Goal: Task Accomplishment & Management: Use online tool/utility

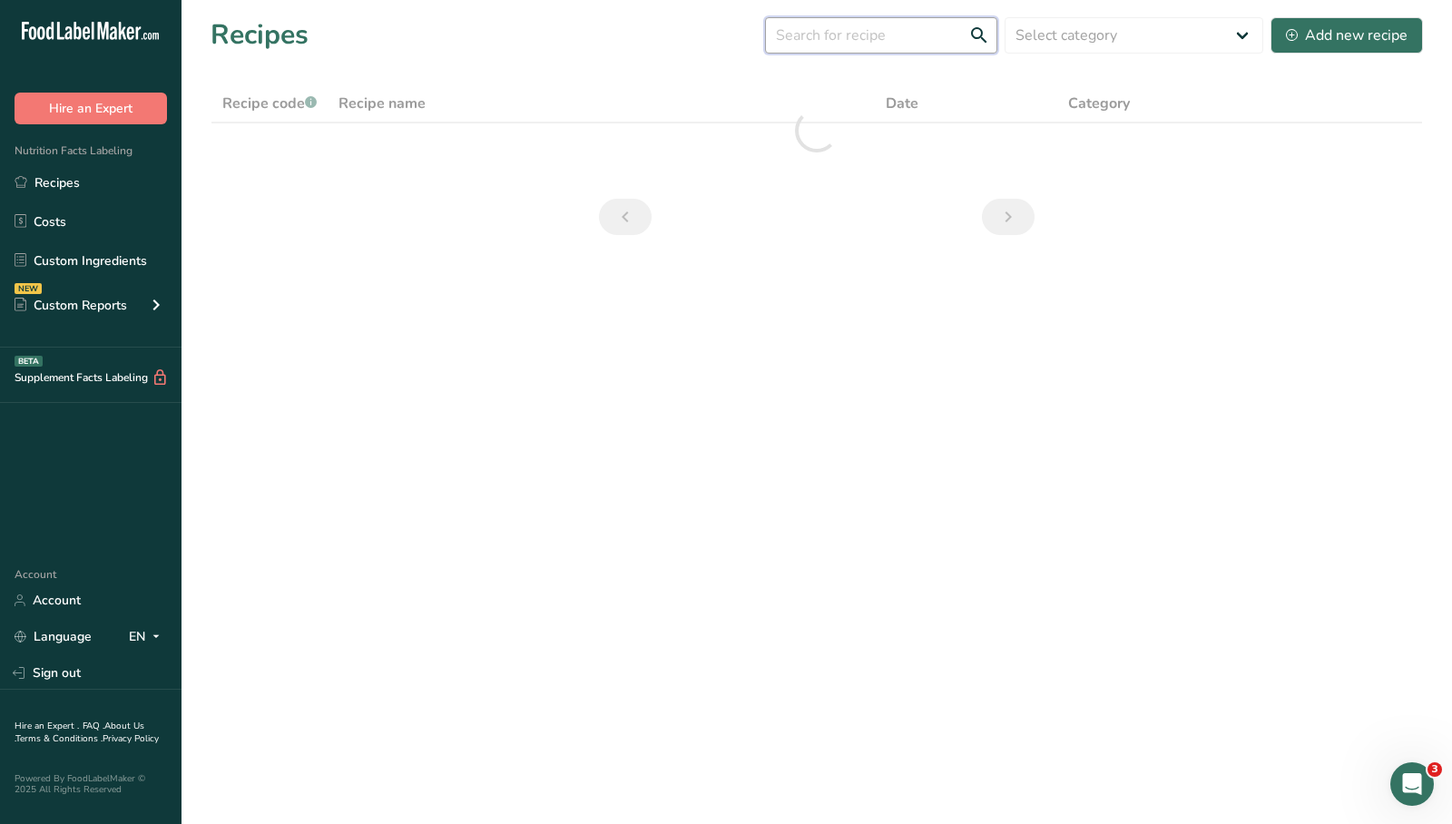
click at [888, 47] on input "text" at bounding box center [881, 35] width 232 height 36
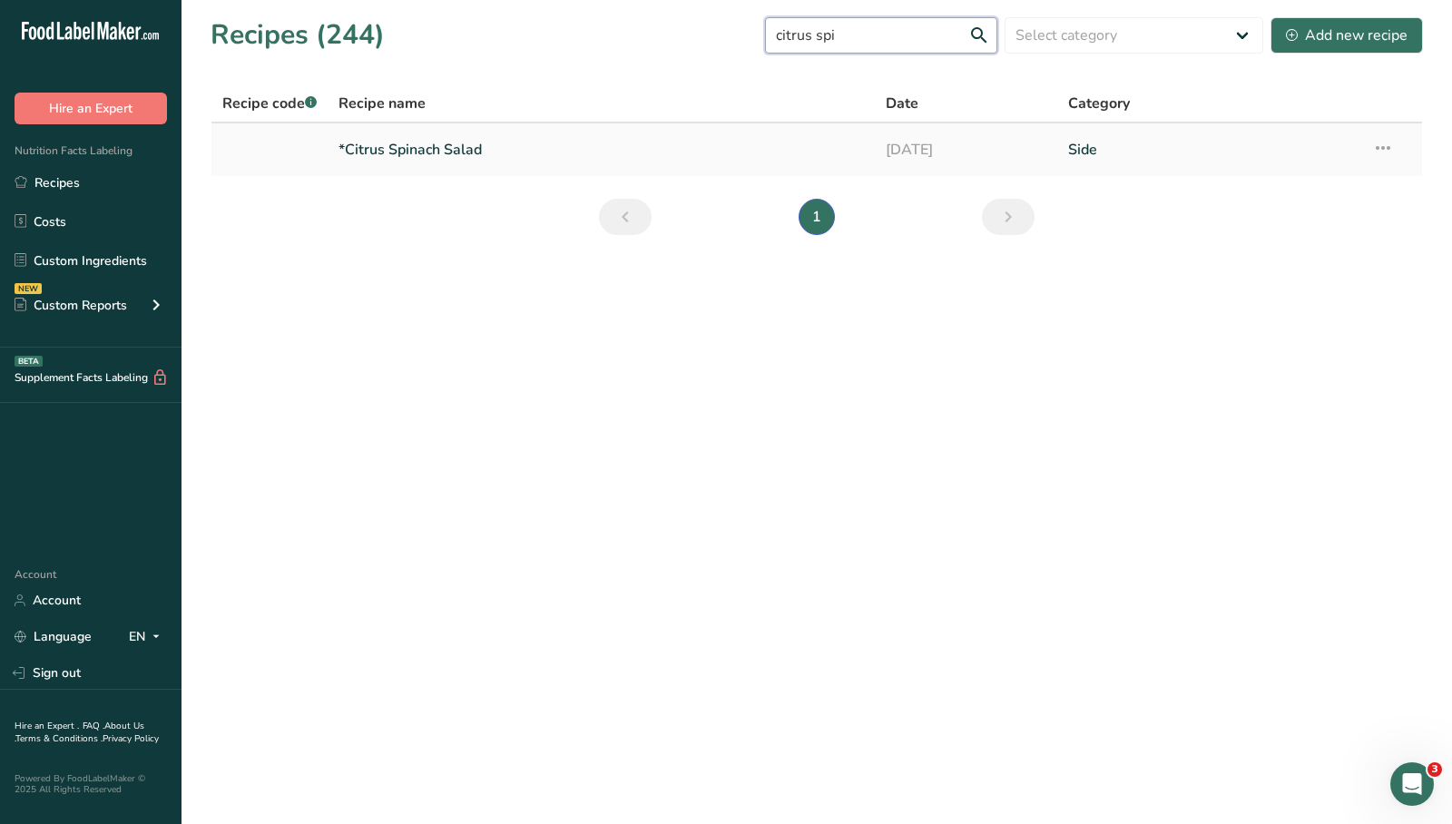
type input "citrus spi"
click at [480, 146] on link "*Citrus Spinach Salad" at bounding box center [600, 150] width 525 height 38
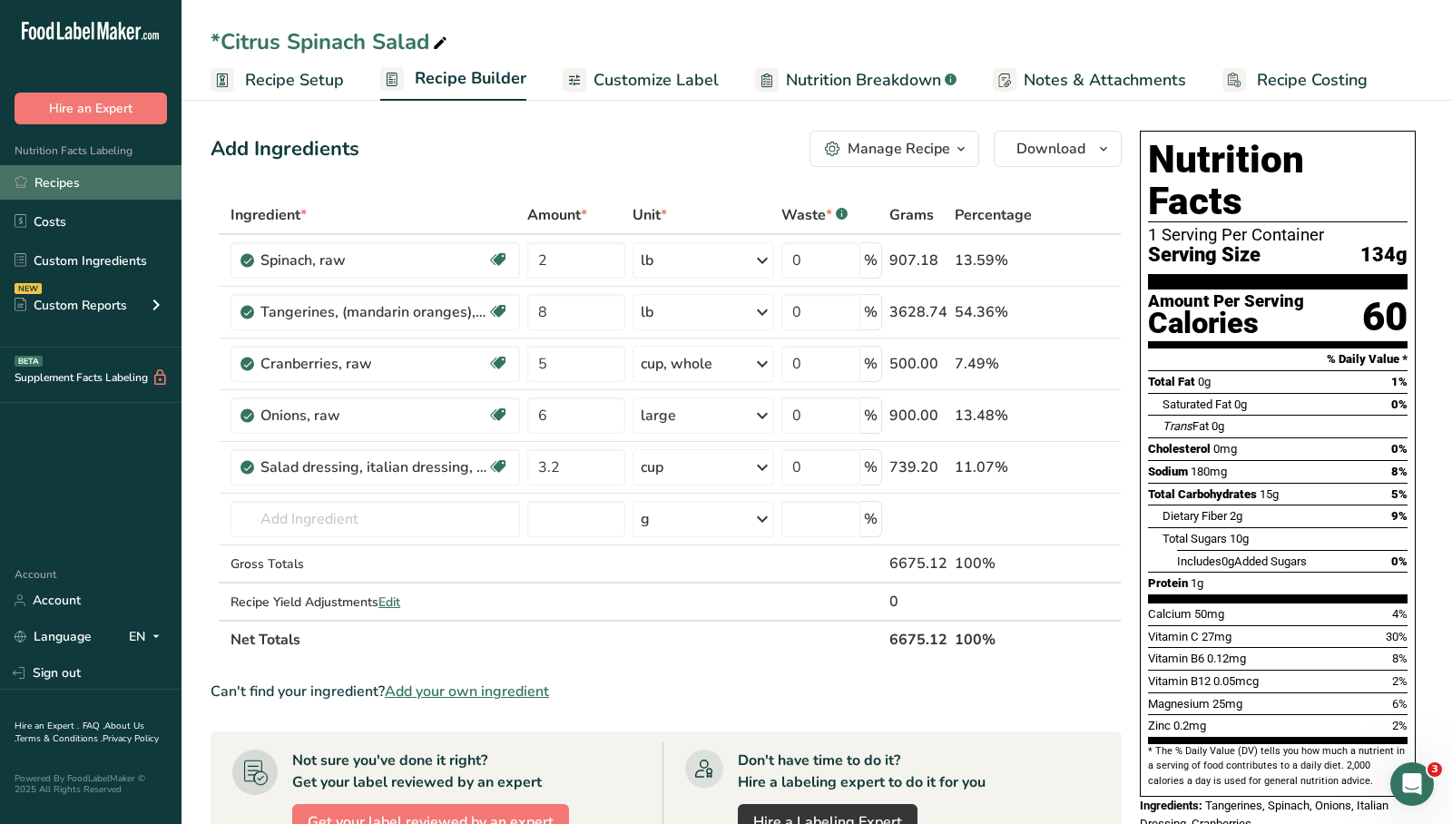
click at [39, 175] on link "Recipes" at bounding box center [90, 182] width 181 height 34
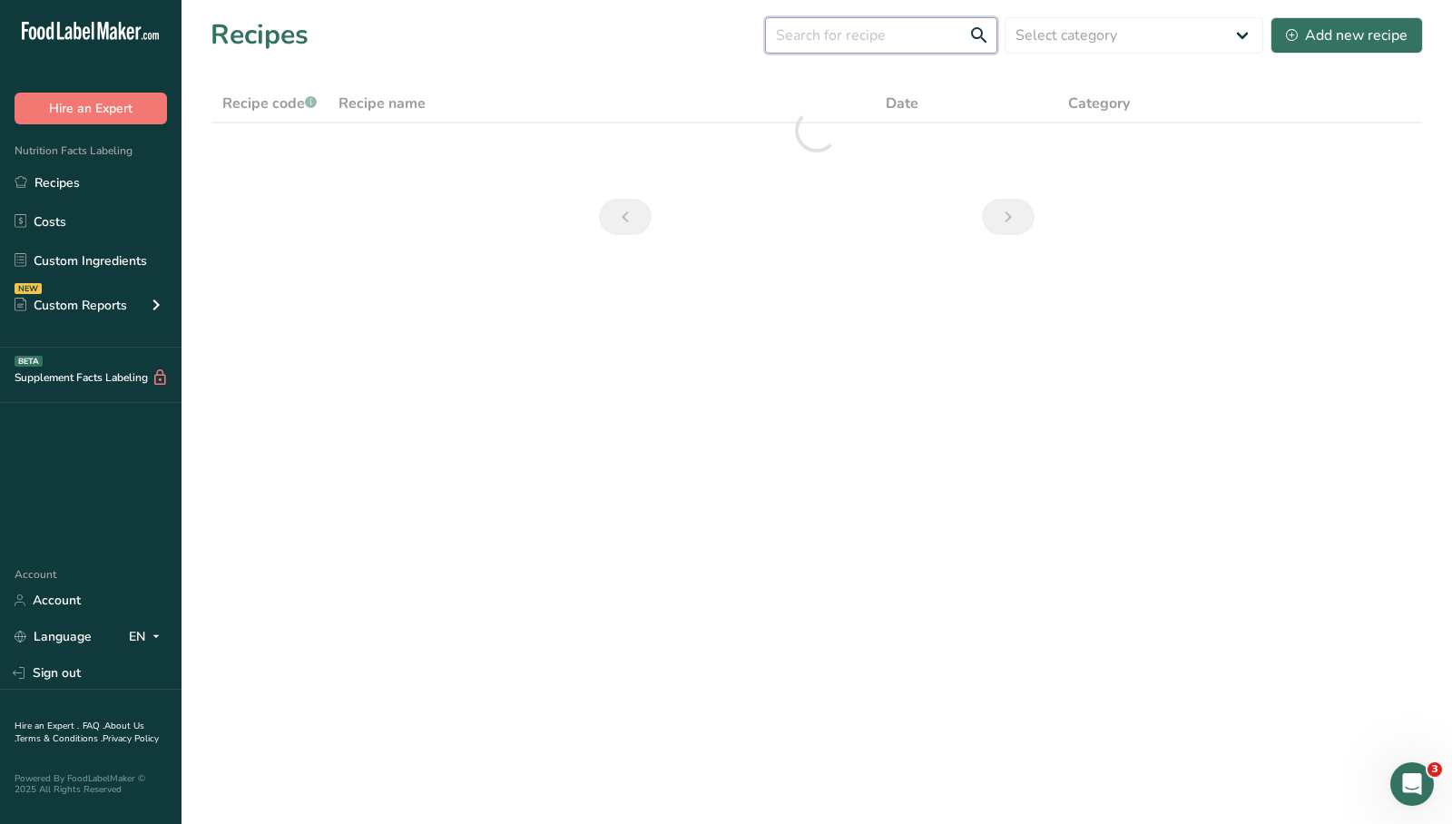
click at [838, 35] on input "text" at bounding box center [881, 35] width 232 height 36
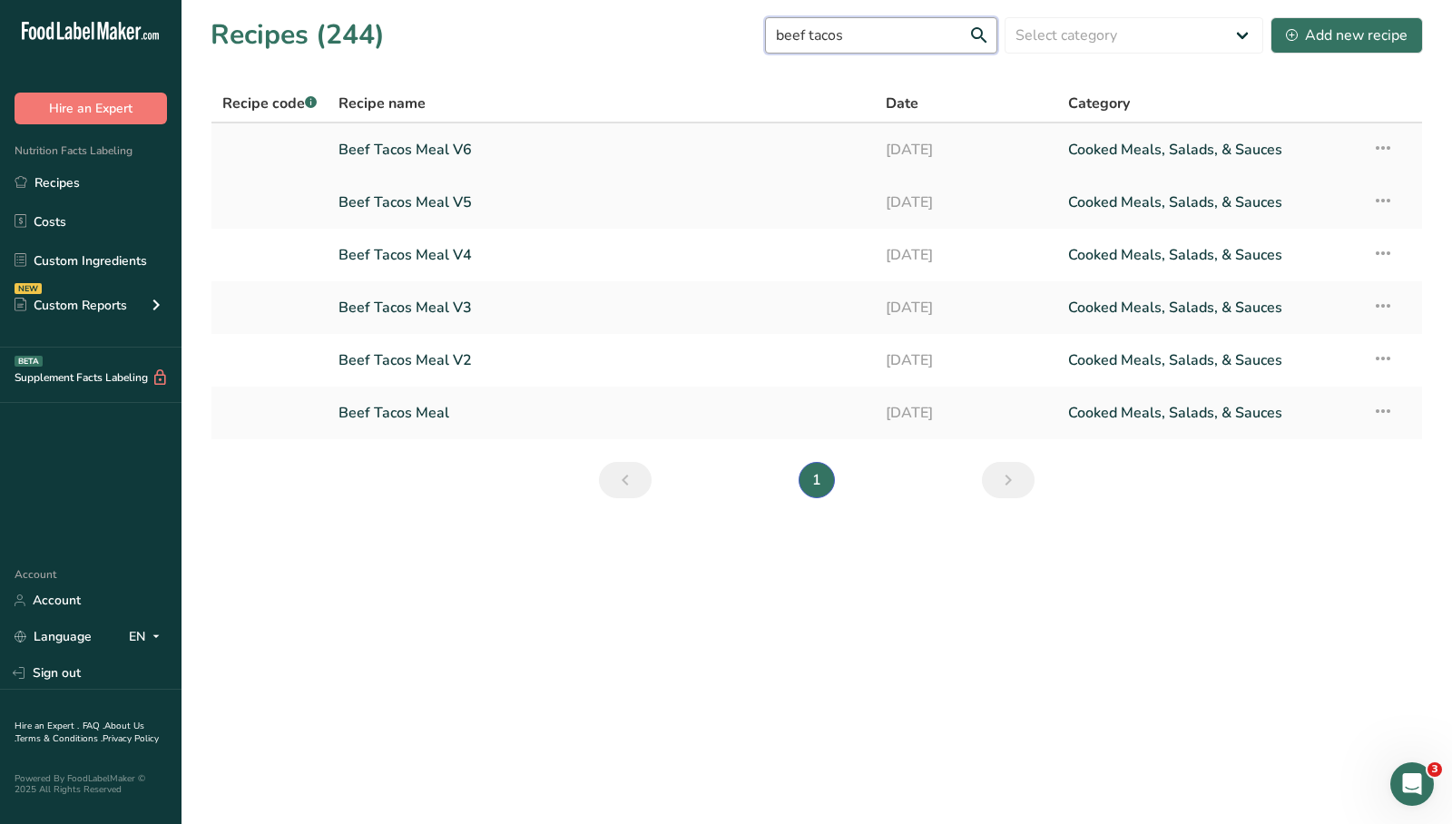
type input "beef tacos"
click at [430, 149] on link "Beef Tacos Meal V6" at bounding box center [600, 150] width 525 height 38
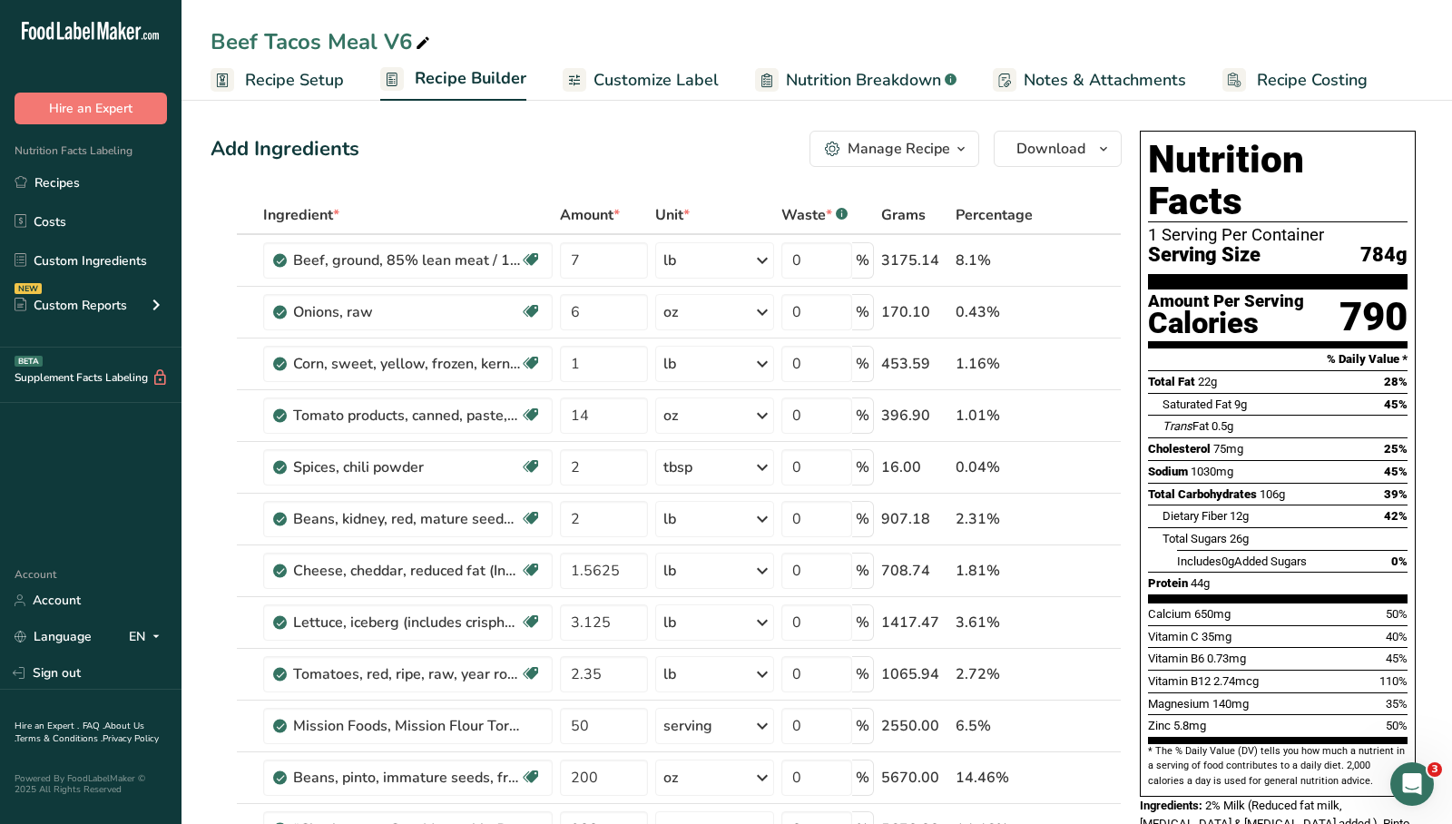
click at [831, 82] on span "Nutrition Breakdown" at bounding box center [863, 80] width 155 height 25
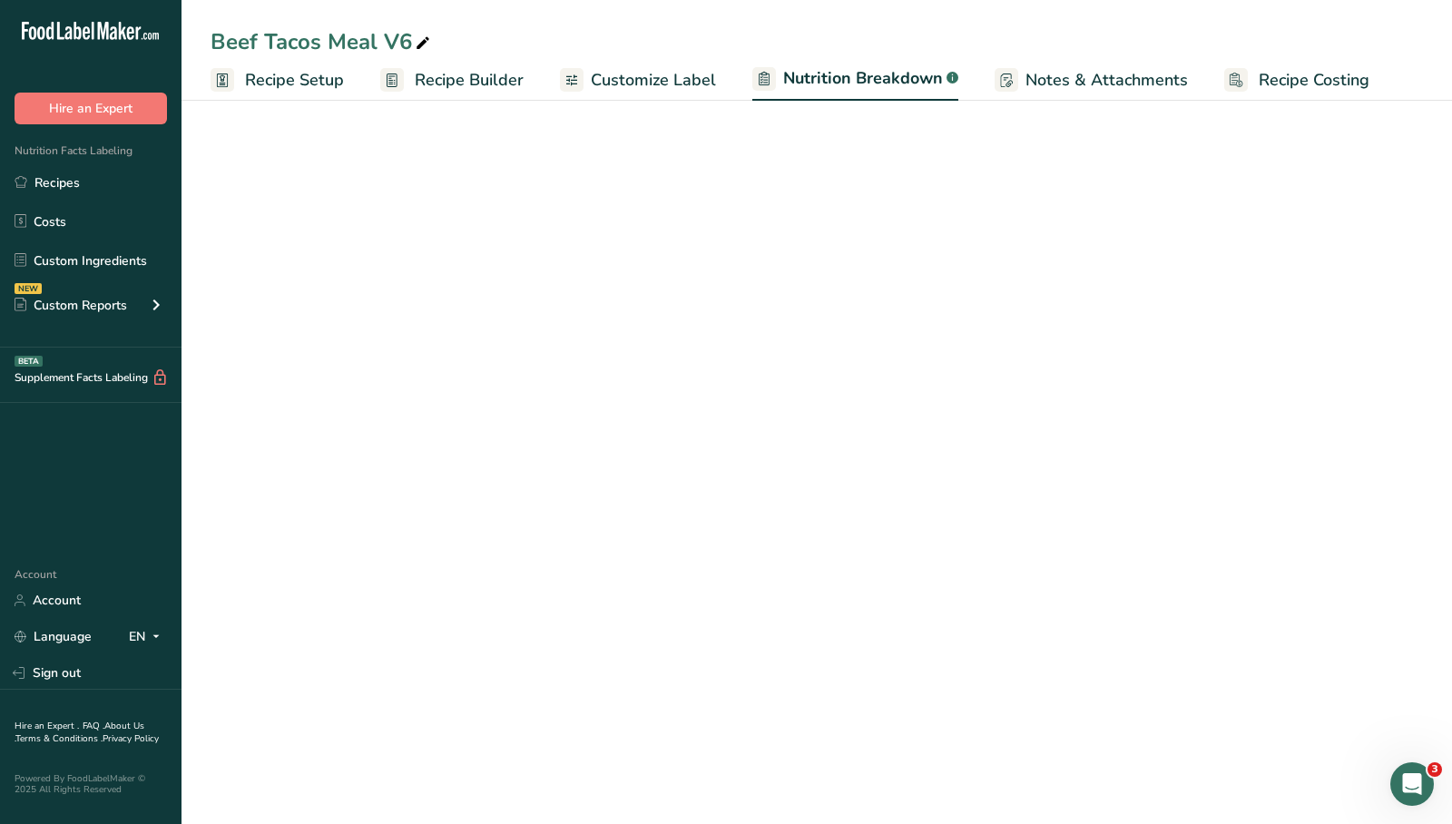
select select "Calories"
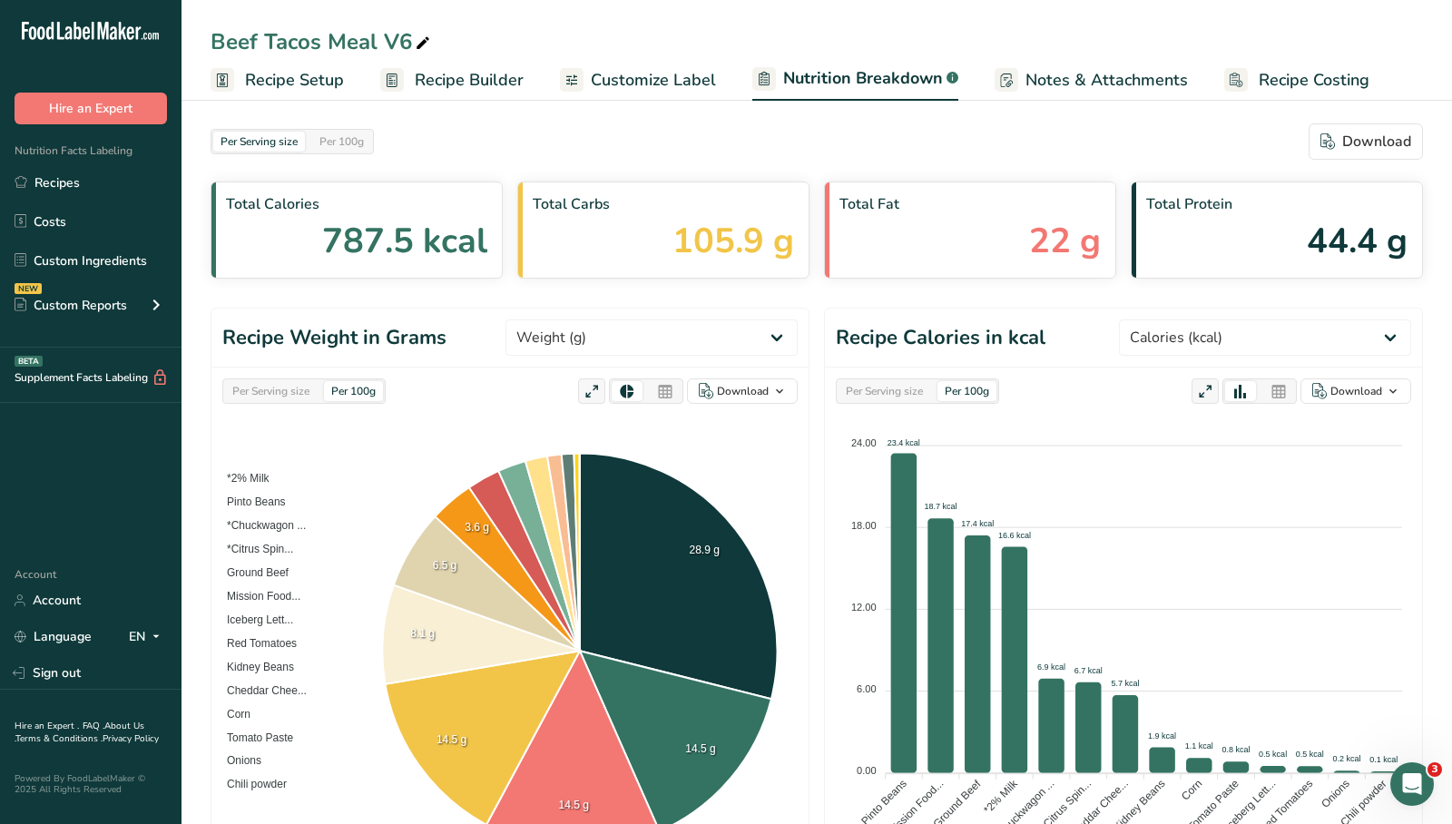
click at [668, 86] on span "Customize Label" at bounding box center [653, 80] width 125 height 25
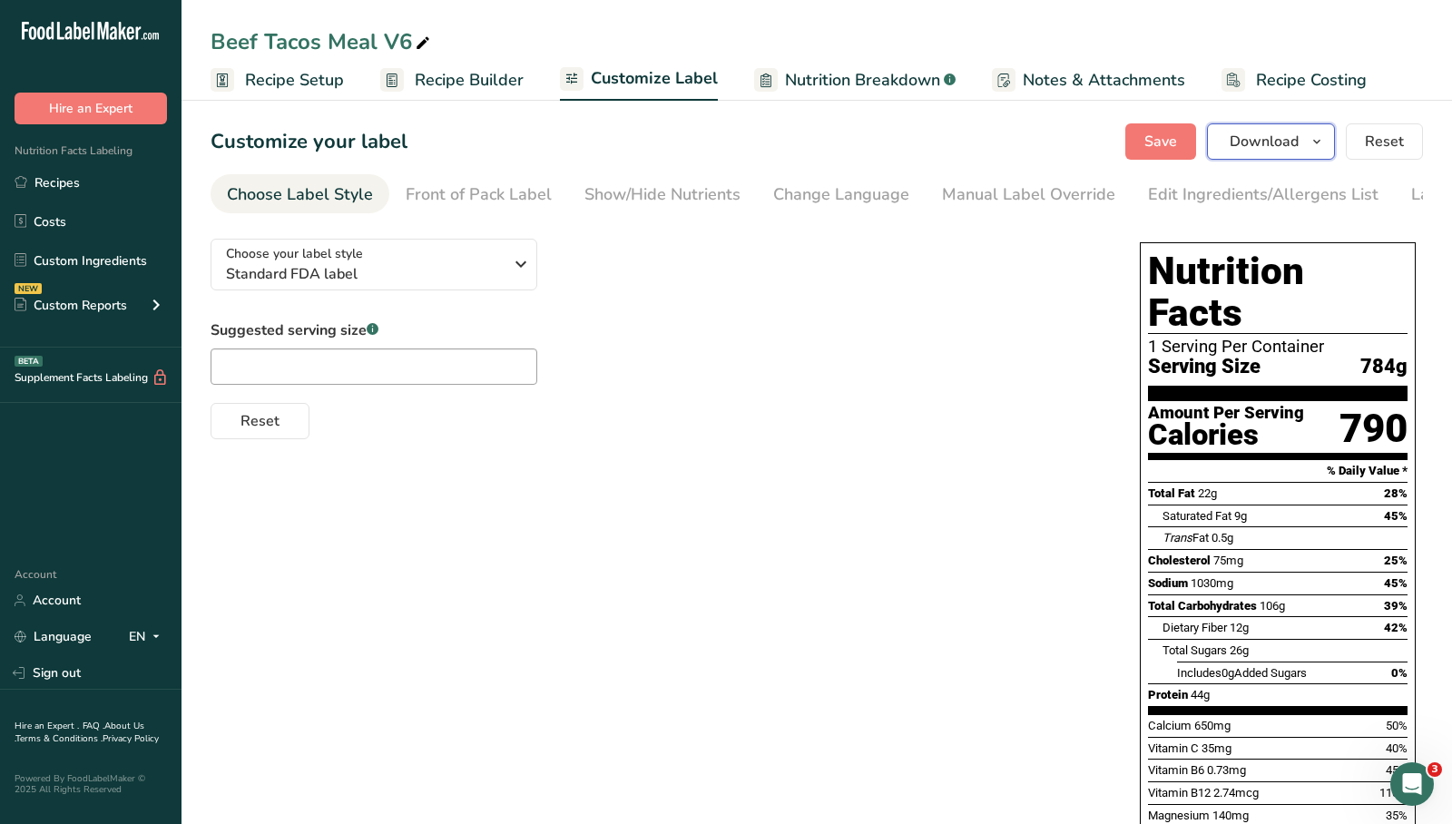
click at [1256, 140] on span "Download" at bounding box center [1264, 142] width 69 height 22
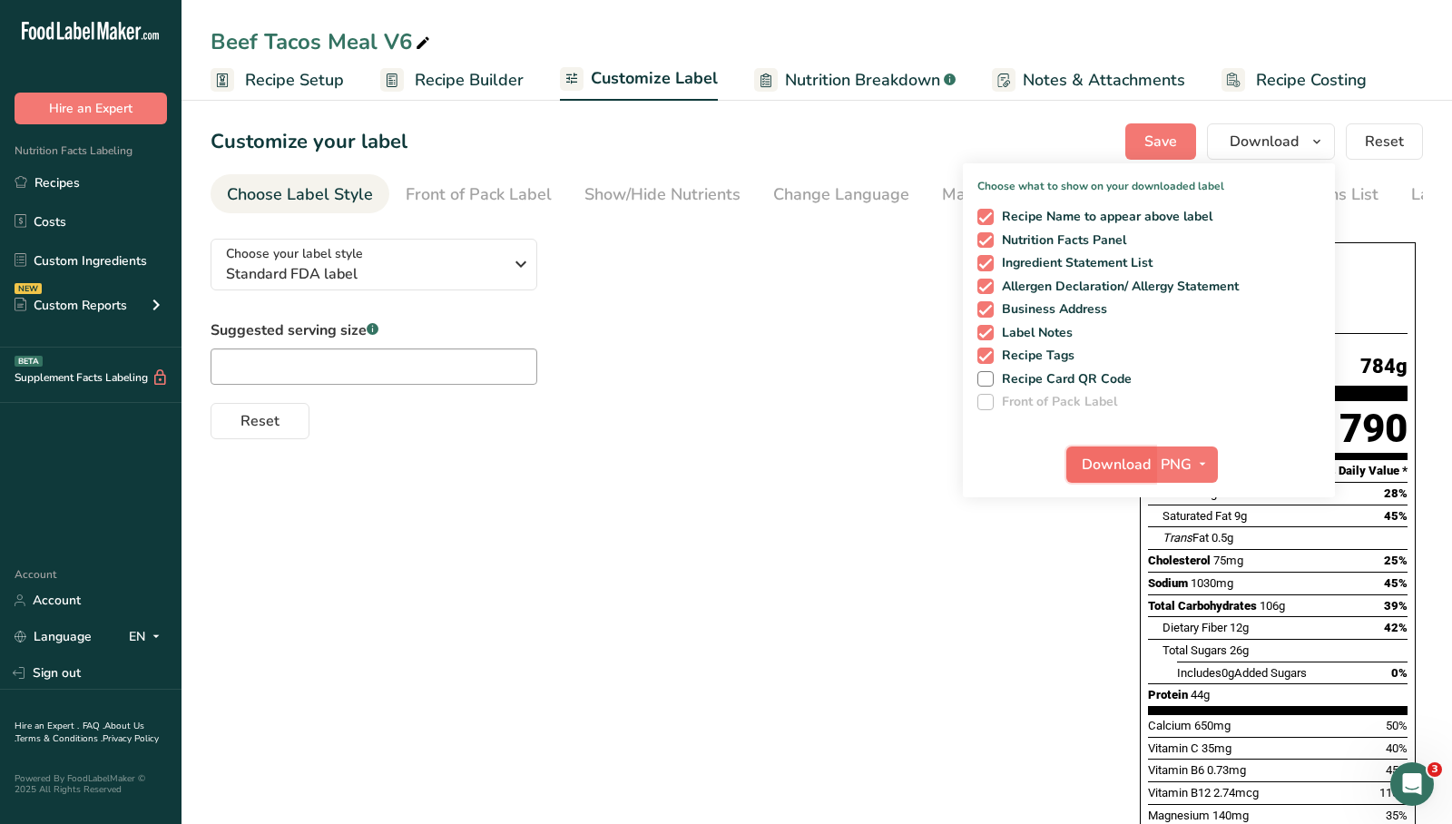
click at [1123, 472] on span "Download" at bounding box center [1116, 465] width 69 height 22
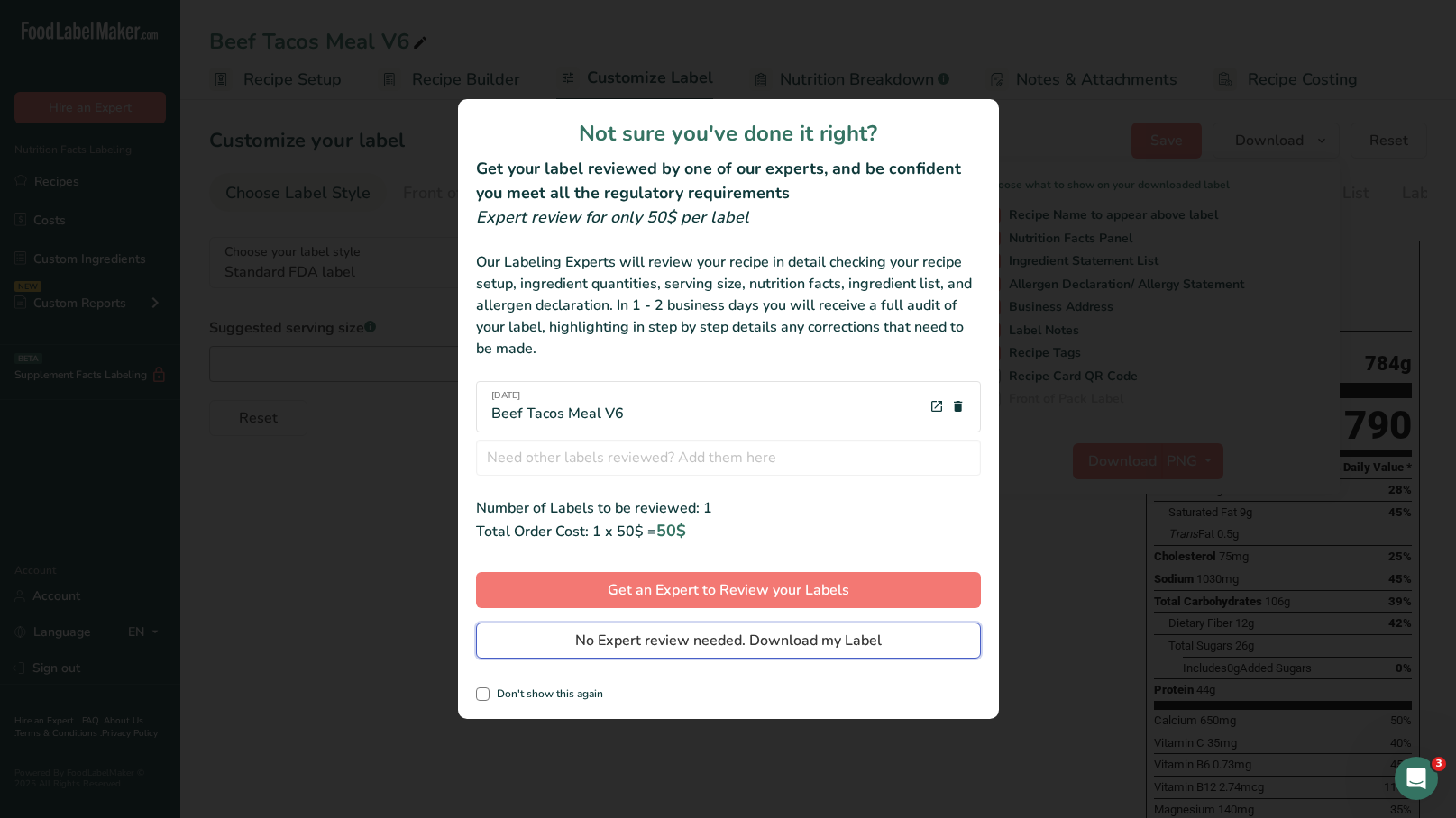
click at [731, 639] on span "No Expert review needed. Download my Label" at bounding box center [728, 640] width 307 height 22
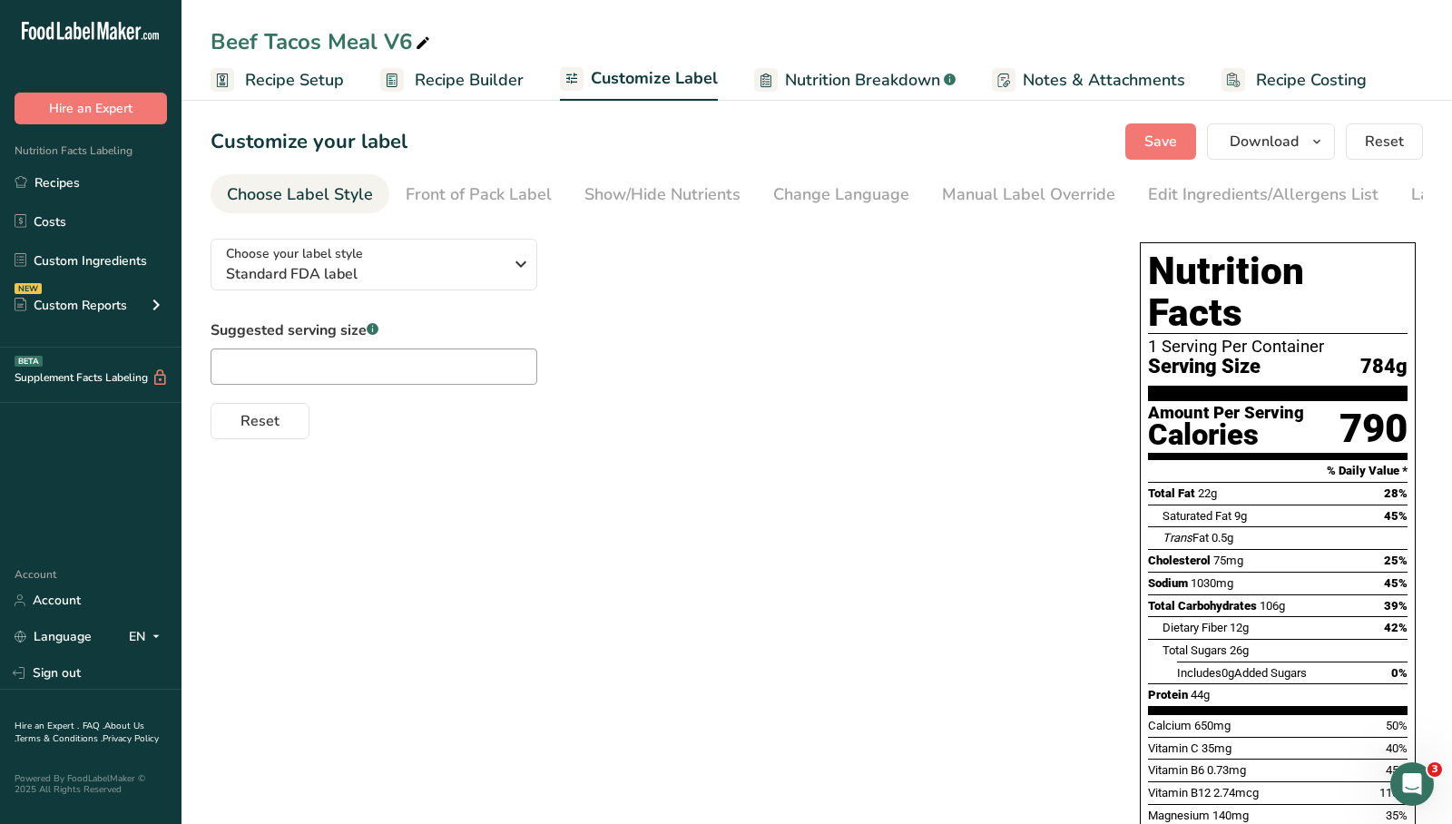
click at [356, 9] on div "Beef Tacos Meal V6 Recipe Setup Recipe Builder Customize Label Nutrition Breakd…" at bounding box center [816, 50] width 1270 height 101
click at [70, 186] on link "Recipes" at bounding box center [90, 182] width 181 height 34
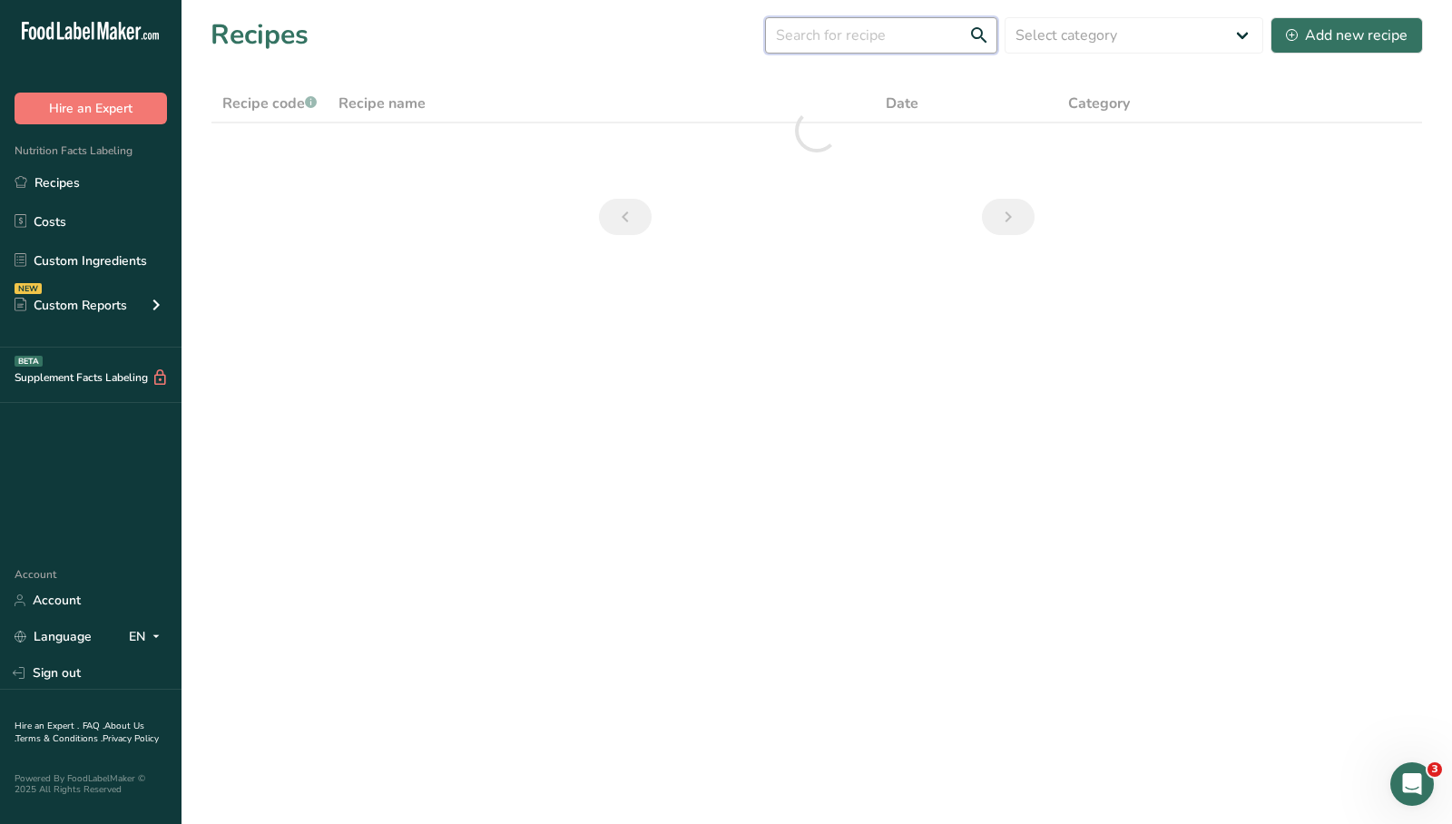
click at [856, 42] on input "text" at bounding box center [881, 35] width 232 height 36
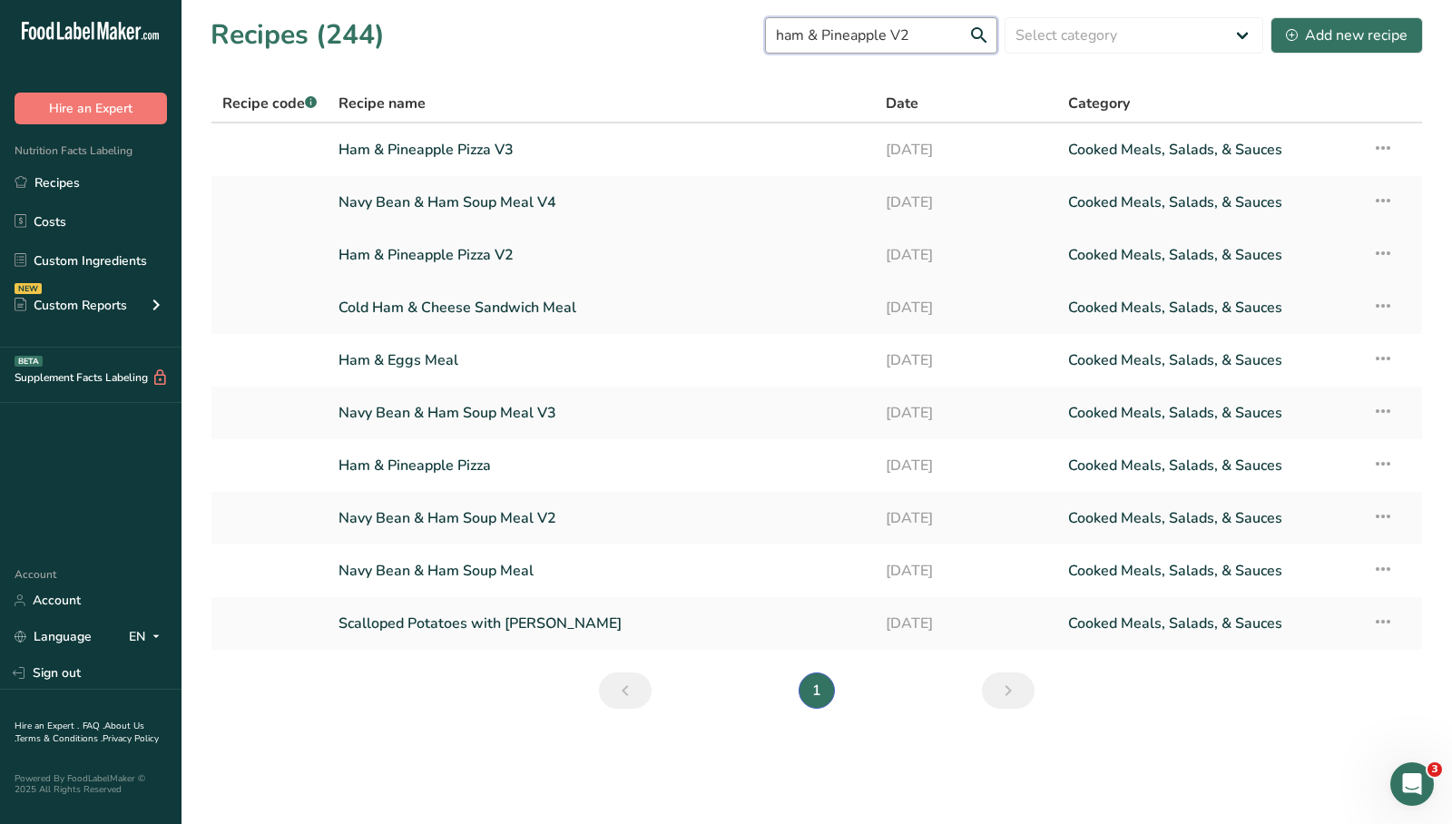
type input "ham & Pineapple V2"
click at [467, 246] on link "Ham & Pineapple Pizza V2" at bounding box center [600, 255] width 525 height 38
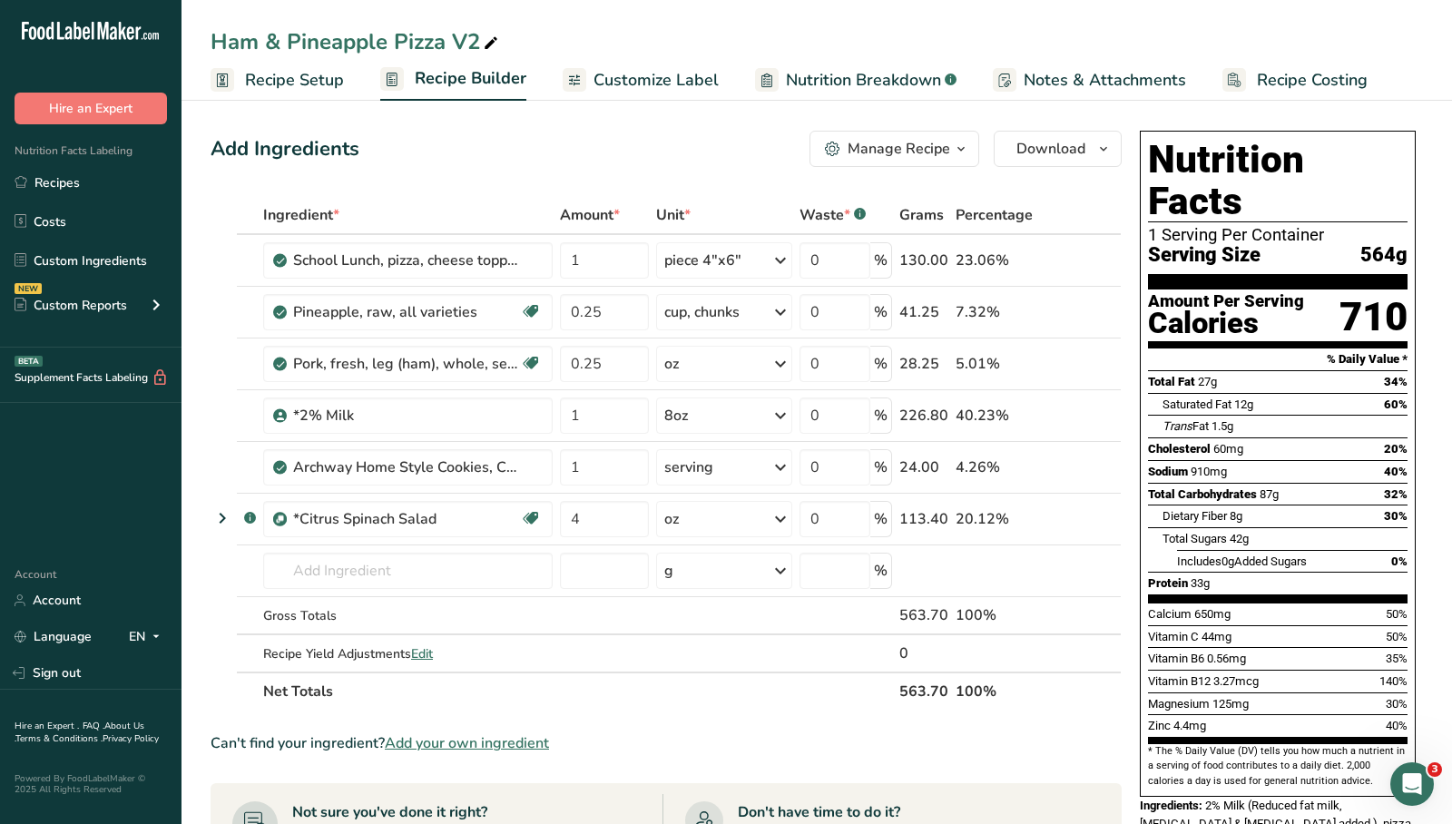
click at [633, 83] on span "Customize Label" at bounding box center [655, 80] width 125 height 25
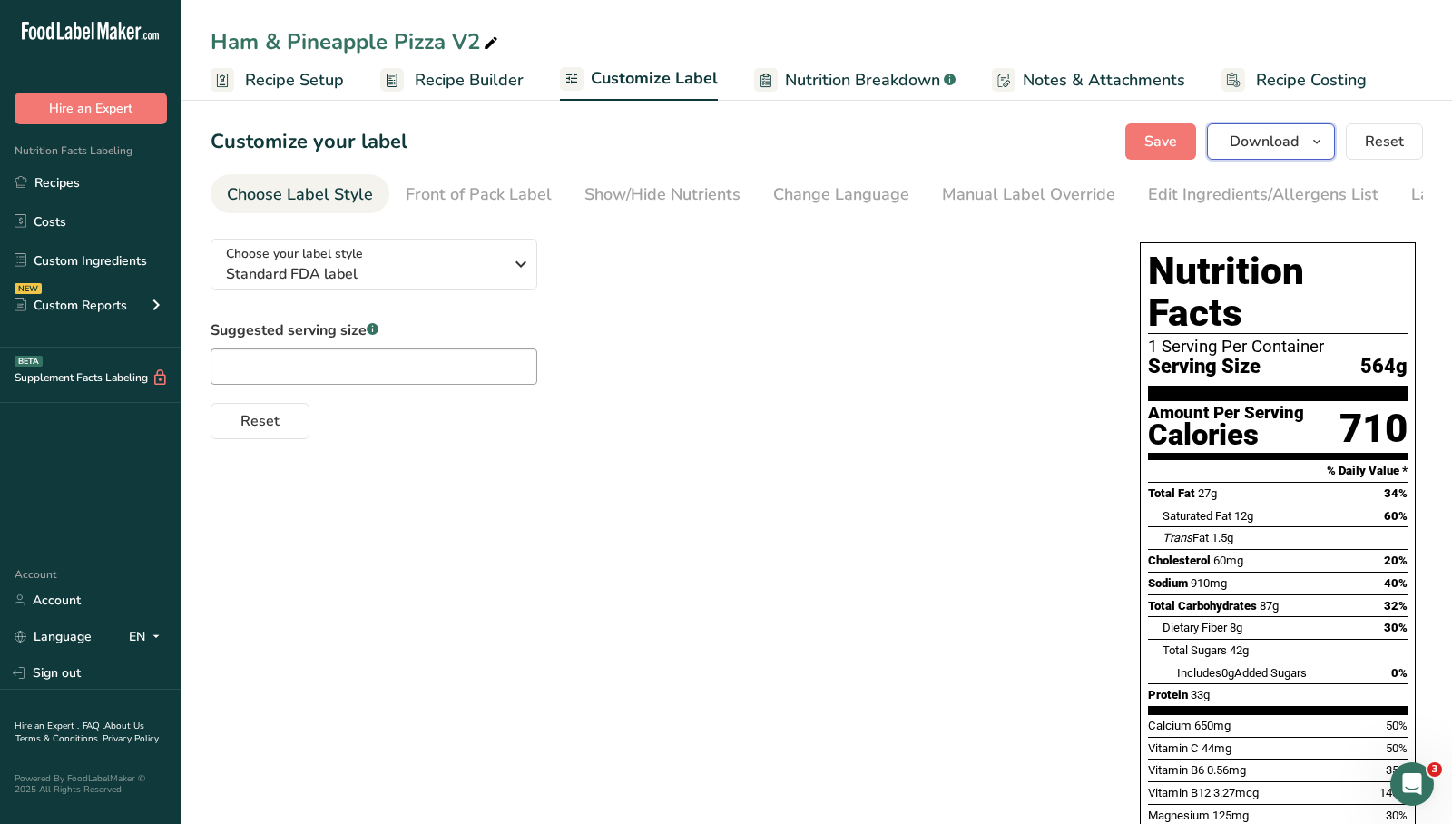
click at [1244, 133] on span "Download" at bounding box center [1264, 142] width 69 height 22
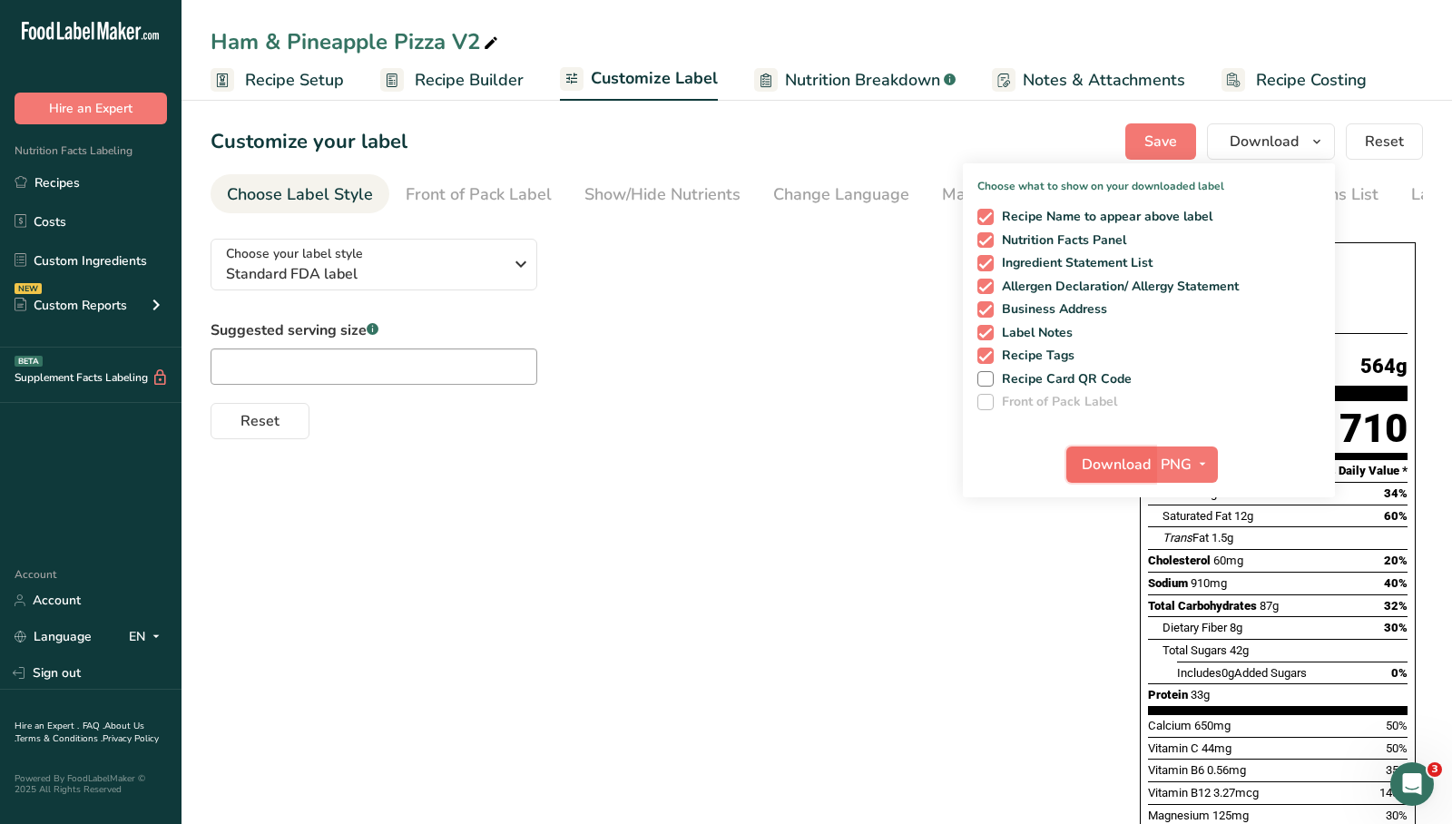
click at [1101, 468] on span "Download" at bounding box center [1116, 465] width 69 height 22
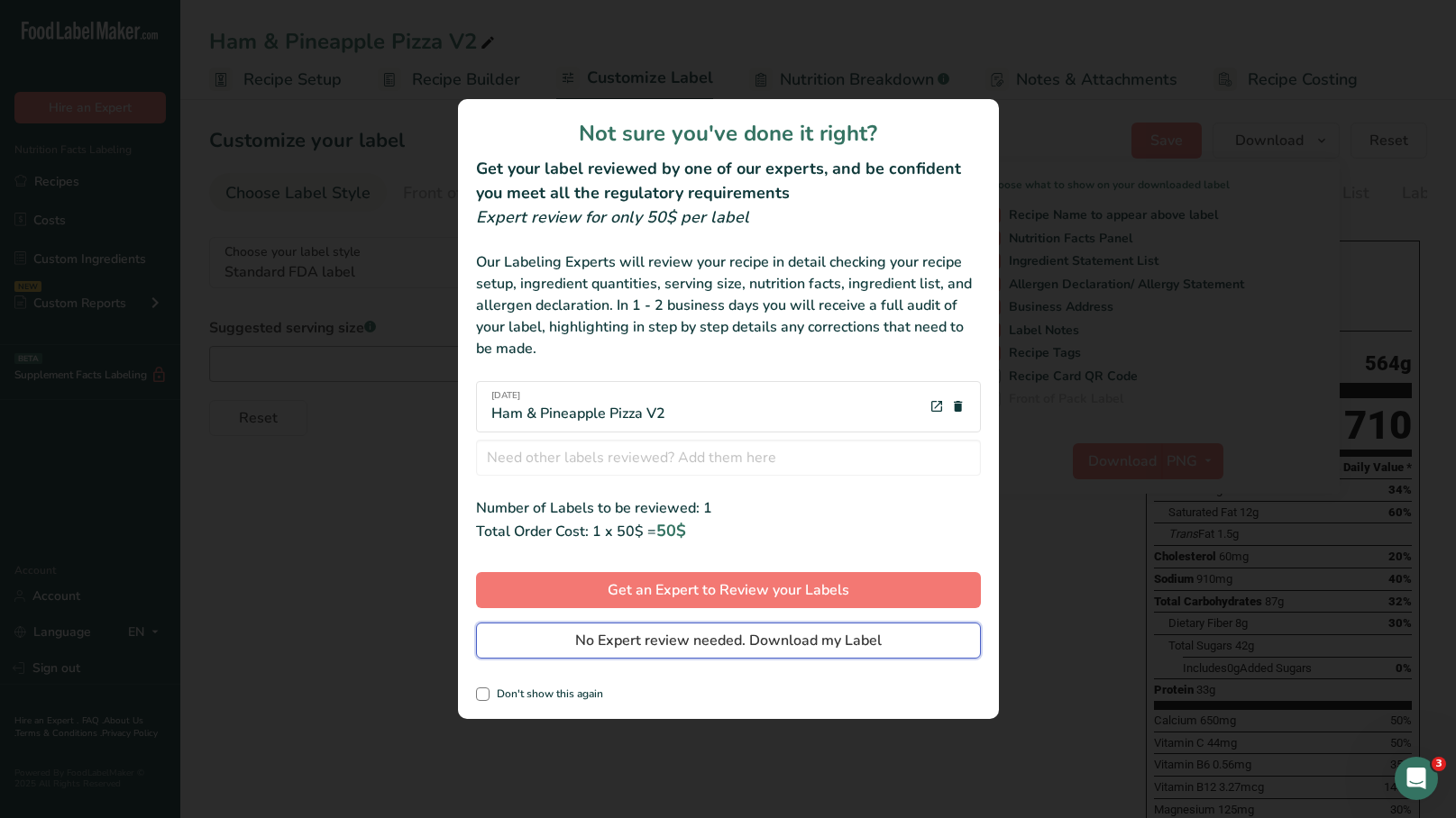
click at [797, 637] on span "No Expert review needed. Download my Label" at bounding box center [728, 640] width 307 height 22
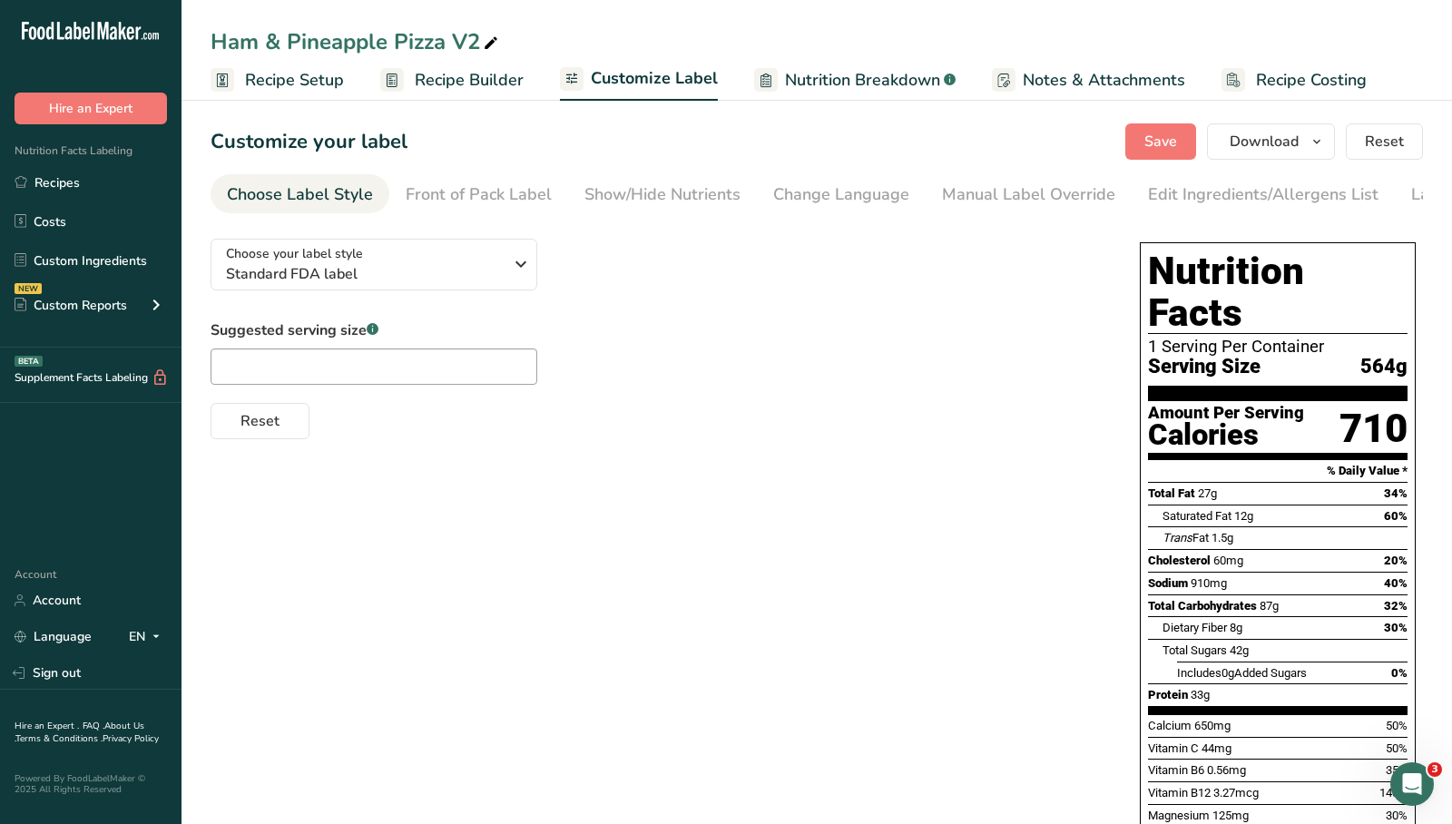
click at [1416, 73] on ul "Recipe Setup Recipe Builder Customize Label Nutrition Breakdown .a-a{fill:#3473…" at bounding box center [816, 79] width 1270 height 43
